Goal: Information Seeking & Learning: Learn about a topic

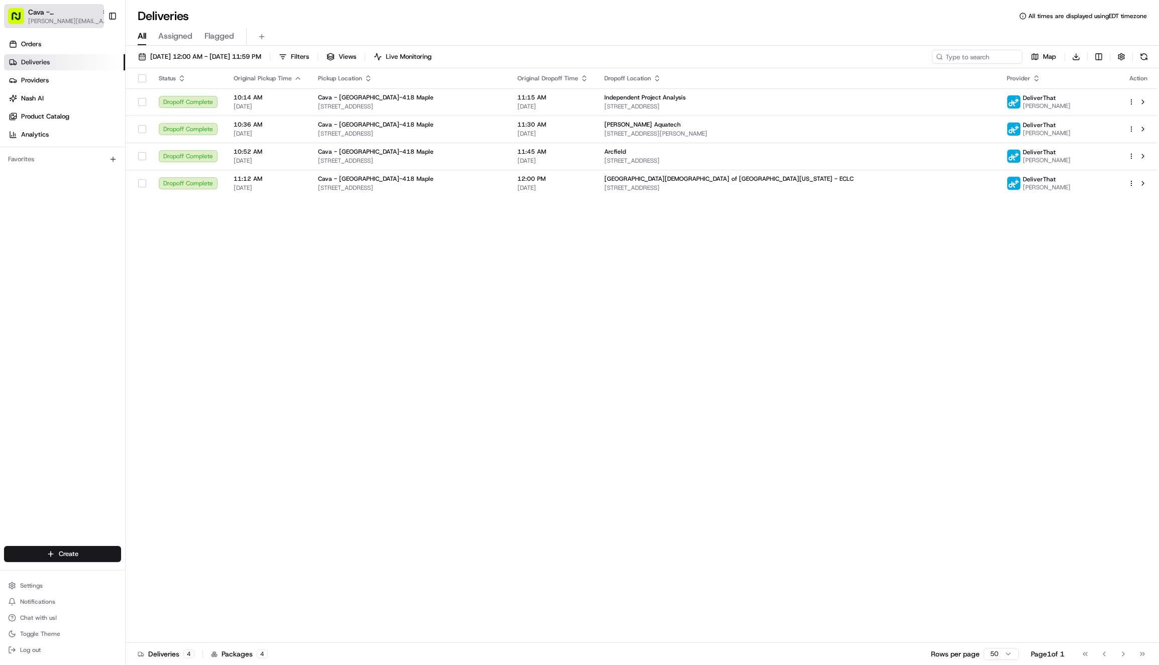
click at [61, 11] on span "Cava - [GEOGRAPHIC_DATA]" at bounding box center [62, 12] width 69 height 10
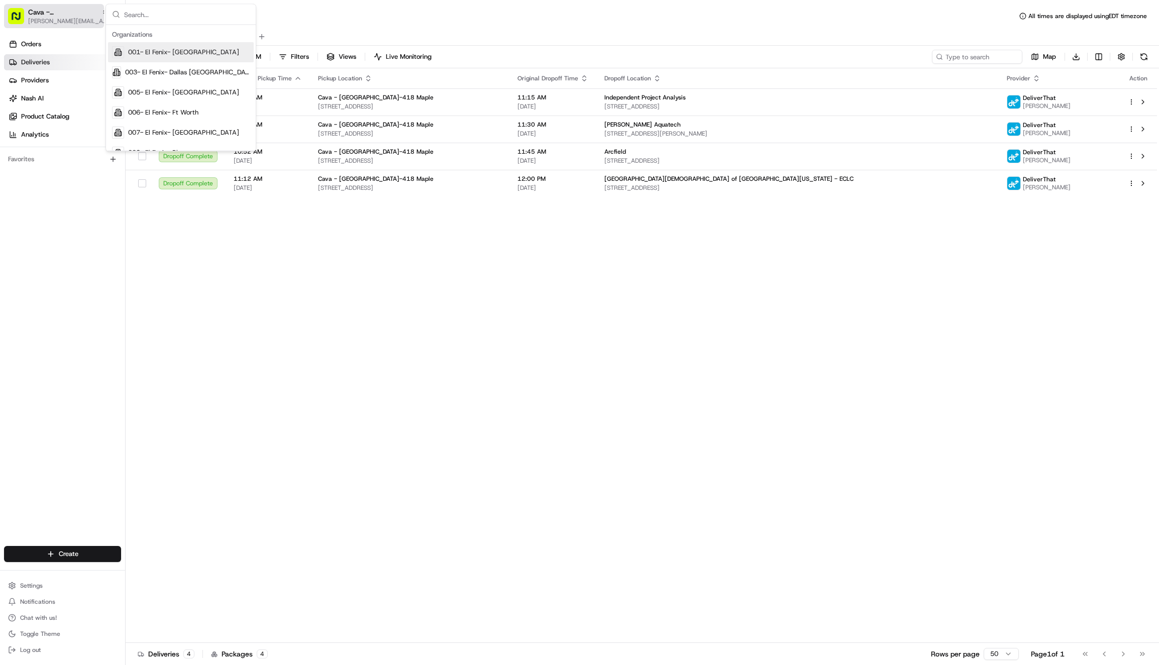
click at [60, 11] on span "Cava - [GEOGRAPHIC_DATA]" at bounding box center [62, 12] width 69 height 10
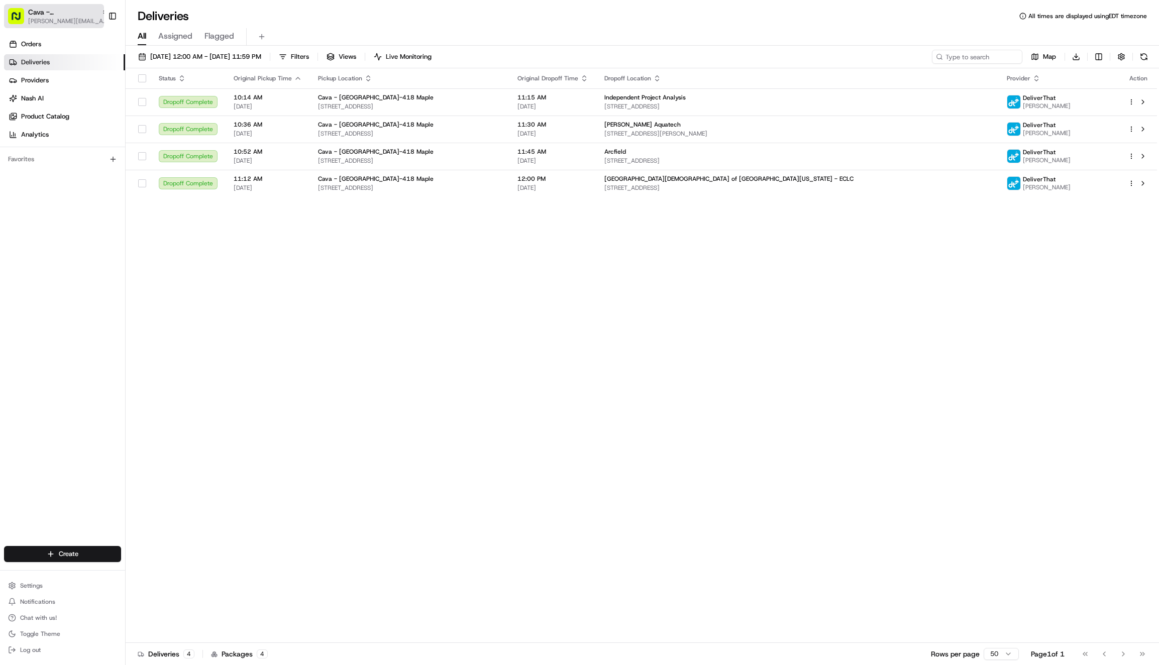
click at [60, 11] on span "Cava - [GEOGRAPHIC_DATA]" at bounding box center [62, 12] width 69 height 10
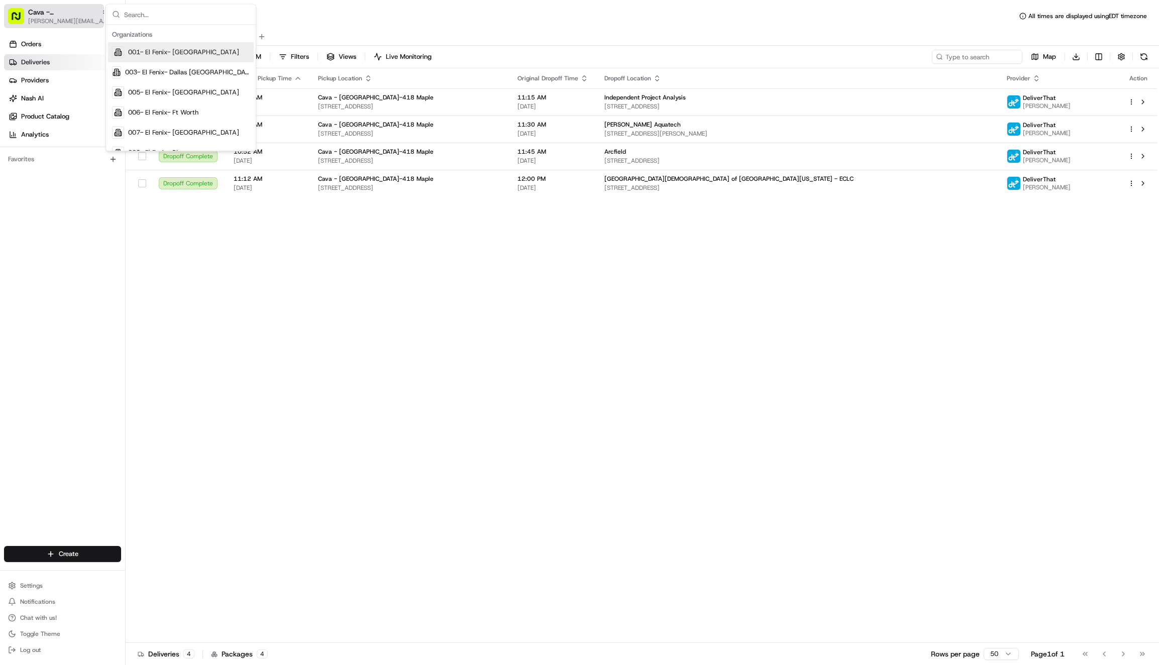
type input "r"
type input "tso"
click at [152, 59] on div "Tso Chinese" at bounding box center [181, 52] width 146 height 20
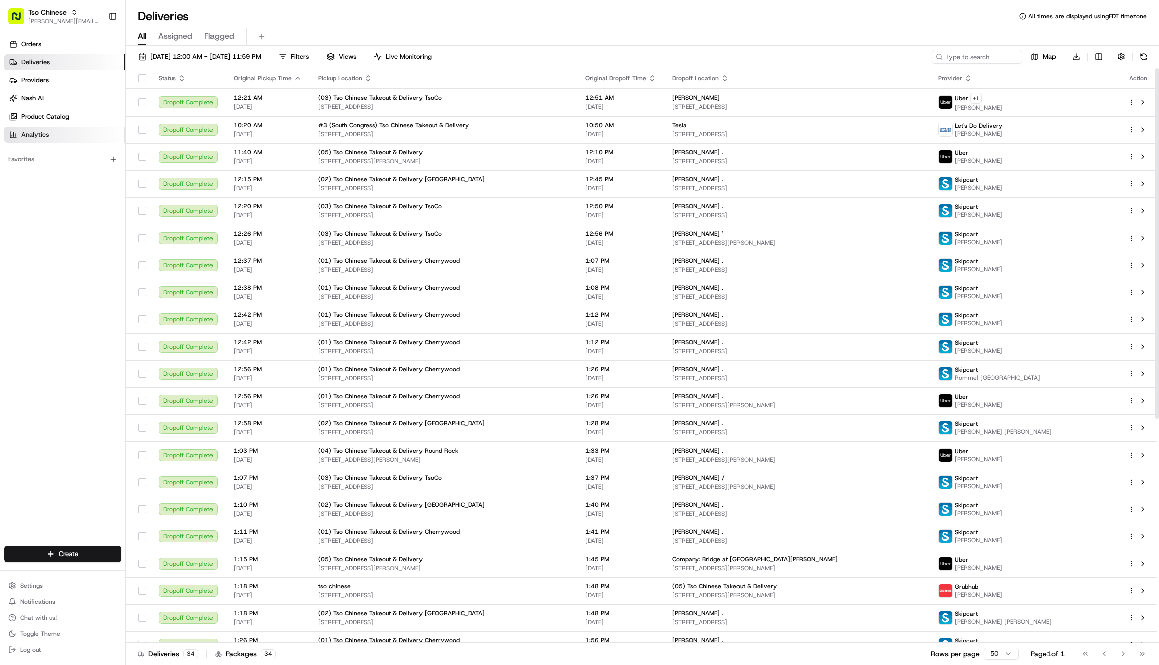
click at [79, 139] on link "Analytics" at bounding box center [64, 135] width 121 height 16
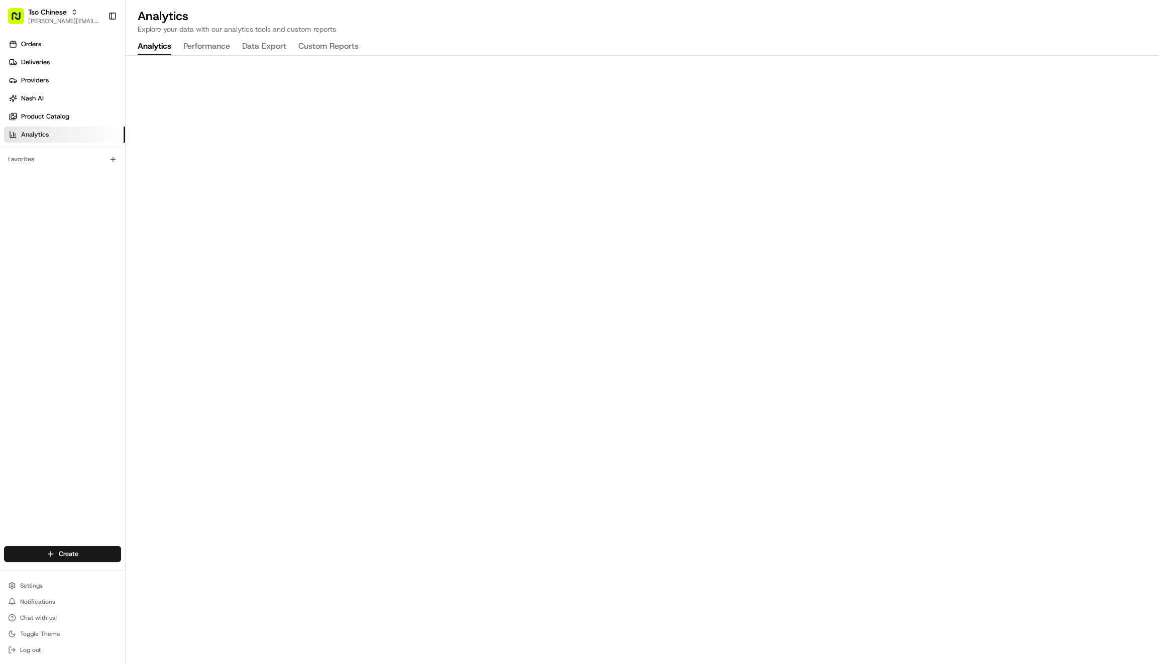
click at [335, 50] on button "Custom Reports" at bounding box center [328, 46] width 60 height 17
click at [206, 53] on button "Performance" at bounding box center [206, 46] width 47 height 17
